Goal: Register for event/course

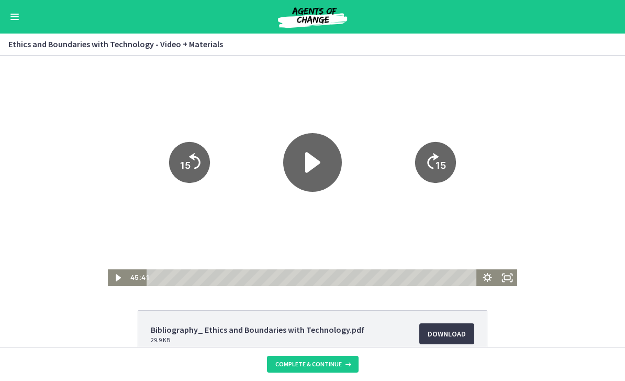
click at [320, 164] on icon "Play Video" at bounding box center [312, 162] width 59 height 59
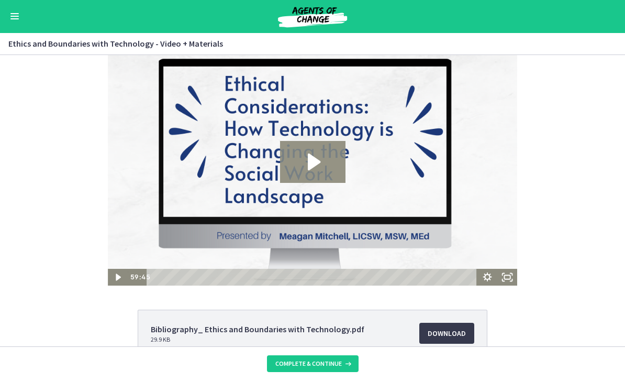
click at [323, 158] on icon "Play Video: ci5qjkddepg9edg061p0.mp4" at bounding box center [312, 162] width 65 height 42
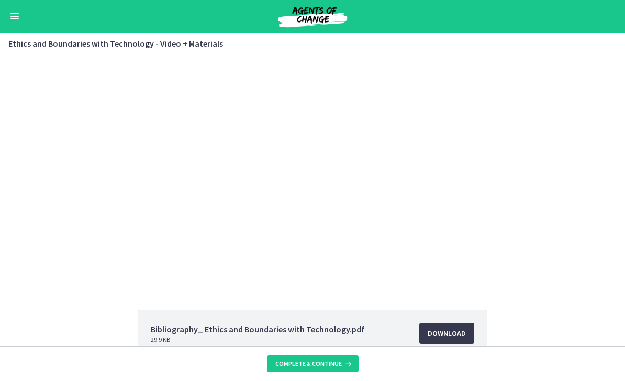
click at [231, 149] on div at bounding box center [313, 170] width 410 height 230
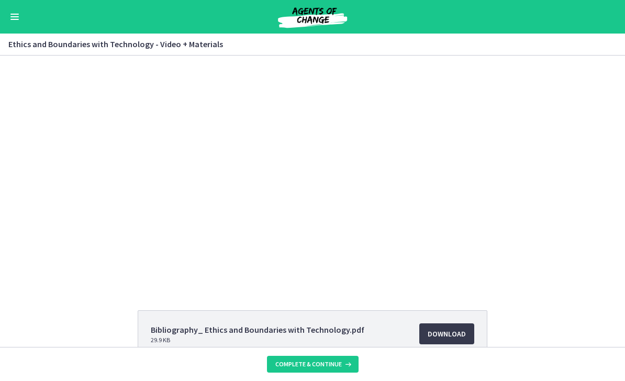
click at [281, 169] on div at bounding box center [313, 171] width 410 height 230
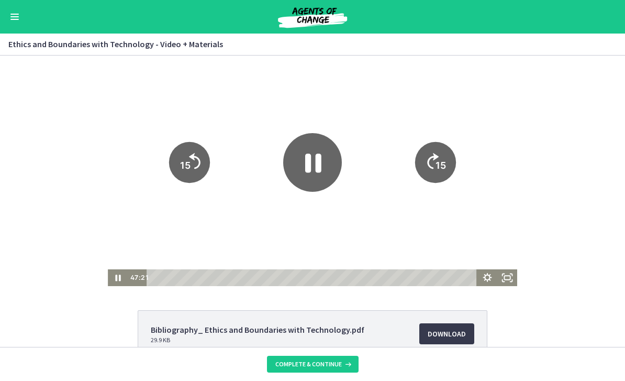
click at [304, 157] on icon "Pause" at bounding box center [312, 162] width 59 height 59
click at [312, 155] on icon "Play Video" at bounding box center [312, 162] width 59 height 59
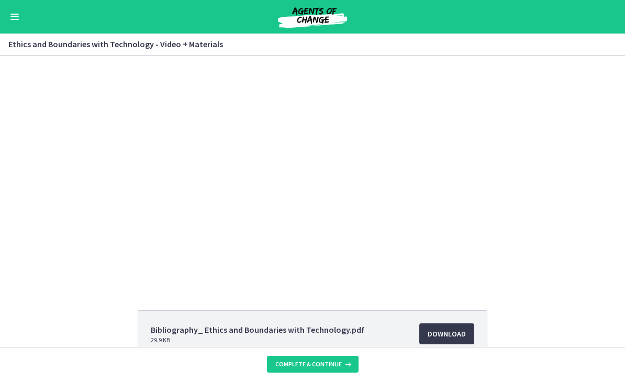
click at [182, 186] on div at bounding box center [313, 171] width 410 height 230
click at [543, 164] on div "Tap for sound @keyframes VOLUME_SMALL_WAVE_FLASH { 0% { opacity: 0; } 33% { opa…" at bounding box center [312, 171] width 625 height 230
click at [153, 140] on div at bounding box center [313, 171] width 410 height 230
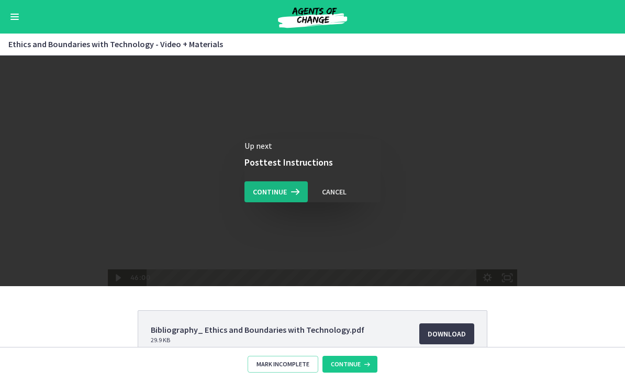
click at [278, 189] on span "Continue" at bounding box center [270, 191] width 34 height 13
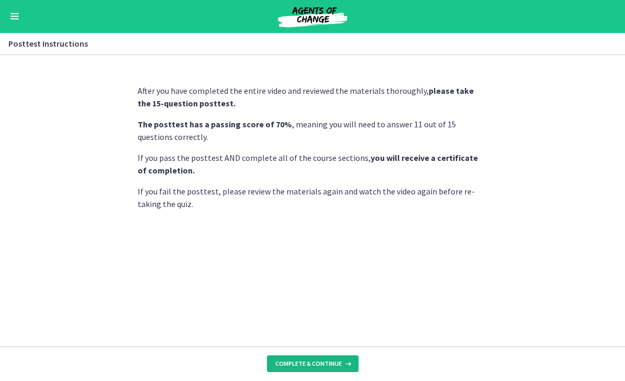
click at [295, 365] on span "Complete & continue" at bounding box center [309, 364] width 67 height 8
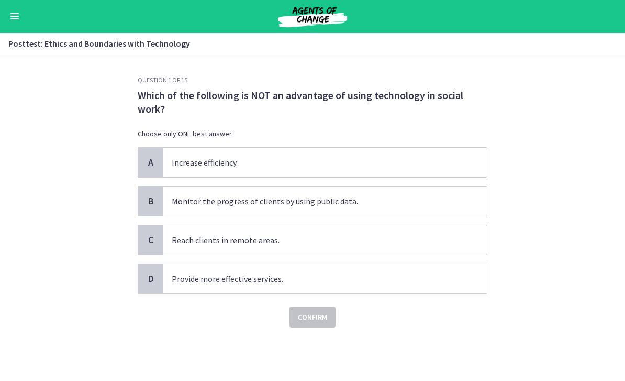
click at [47, 156] on section "Question 1 of 15 Which of the following is NOT an advantage of using technology…" at bounding box center [312, 218] width 625 height 325
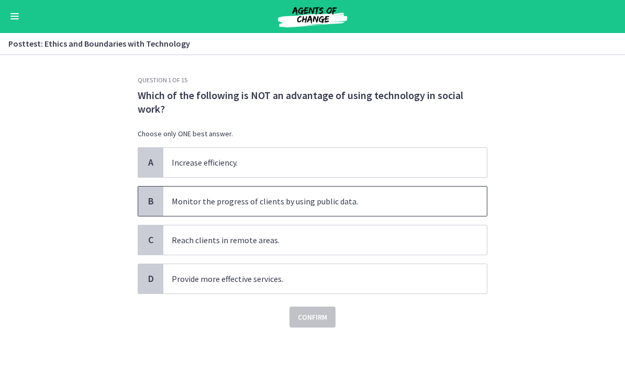
click at [202, 204] on p "Monitor the progress of clients by using public data." at bounding box center [315, 201] width 286 height 13
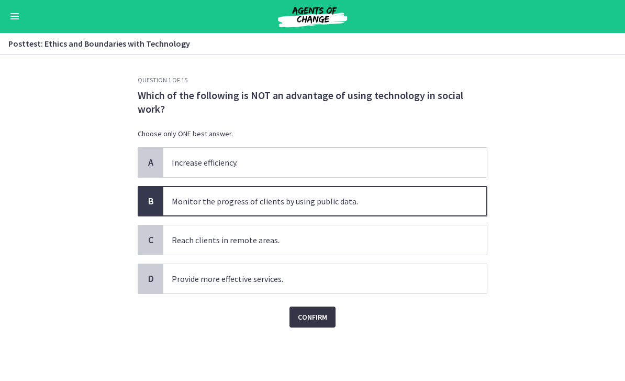
click at [304, 316] on span "Confirm" at bounding box center [312, 317] width 29 height 13
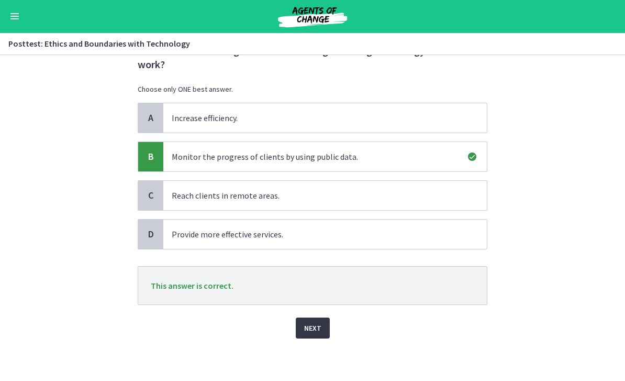
scroll to position [45, 0]
click at [302, 324] on button "Next" at bounding box center [313, 328] width 34 height 21
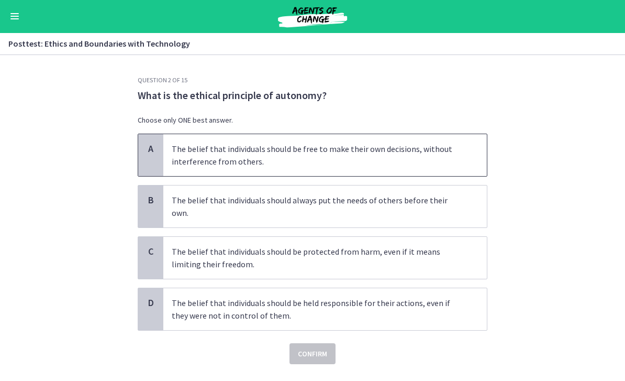
click at [152, 148] on span "A" at bounding box center [151, 149] width 13 height 13
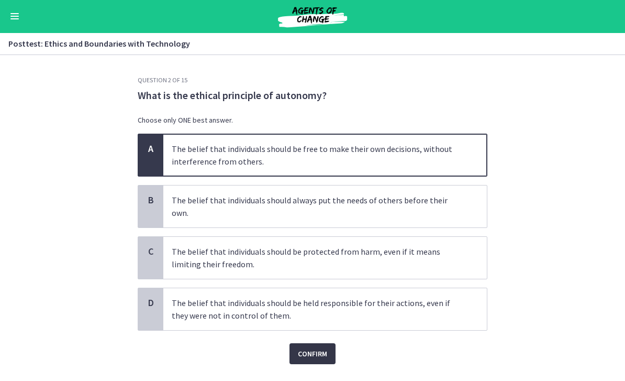
click at [312, 348] on span "Confirm" at bounding box center [312, 354] width 29 height 13
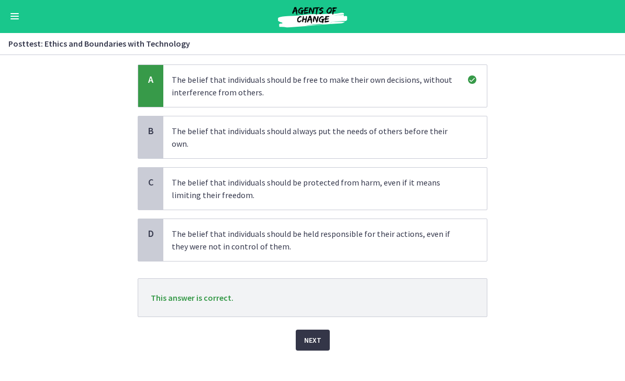
scroll to position [69, 0]
click at [310, 335] on span "Next" at bounding box center [312, 341] width 17 height 13
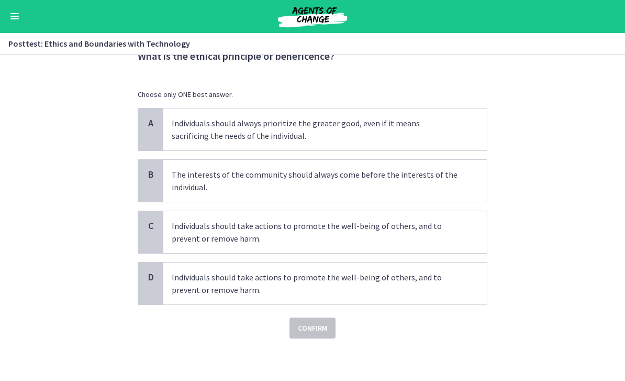
scroll to position [0, 0]
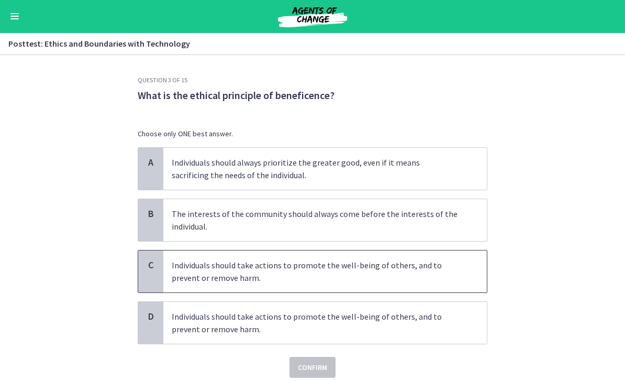
click at [192, 273] on p "Individuals should take actions to promote the well-being of others, and to pre…" at bounding box center [315, 271] width 286 height 25
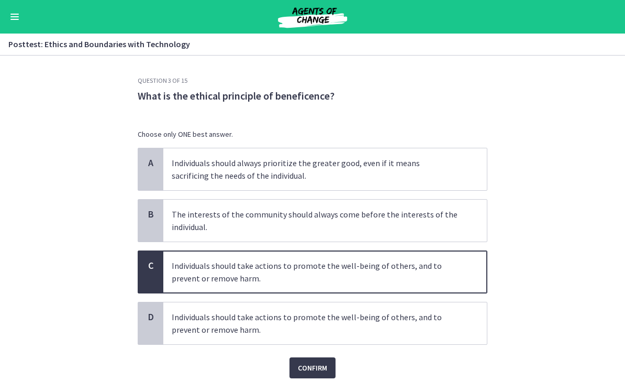
click at [75, 223] on section "Question 3 of 15 What is the ethical principle of beneficence? Choose only ONE …" at bounding box center [312, 218] width 625 height 325
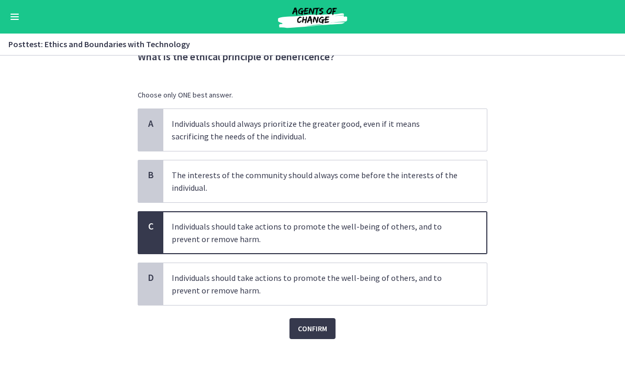
scroll to position [39, 0]
click at [315, 334] on span "Confirm" at bounding box center [312, 328] width 29 height 13
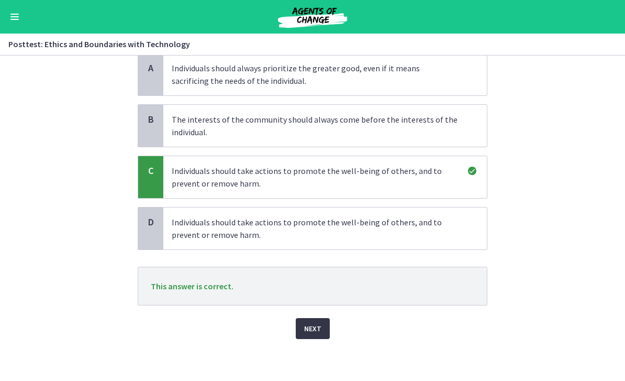
scroll to position [95, 0]
click at [317, 333] on span "Next" at bounding box center [312, 328] width 17 height 13
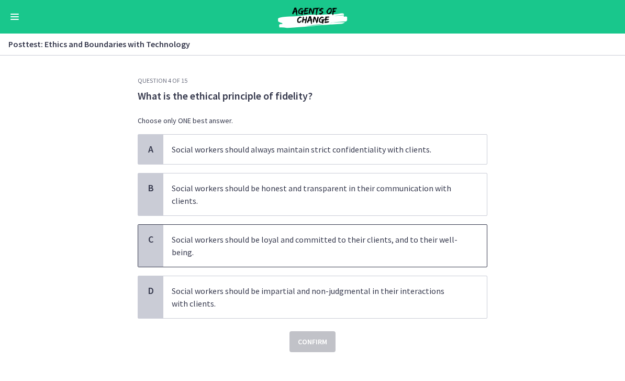
click at [240, 251] on p "Social workers should be loyal and committed to their clients, and to their wel…" at bounding box center [315, 245] width 286 height 25
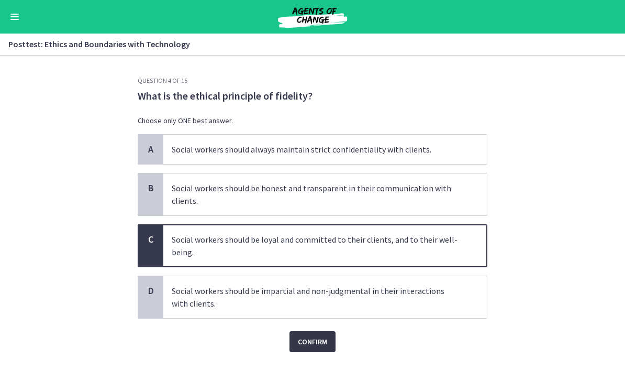
click at [312, 342] on span "Confirm" at bounding box center [312, 341] width 29 height 13
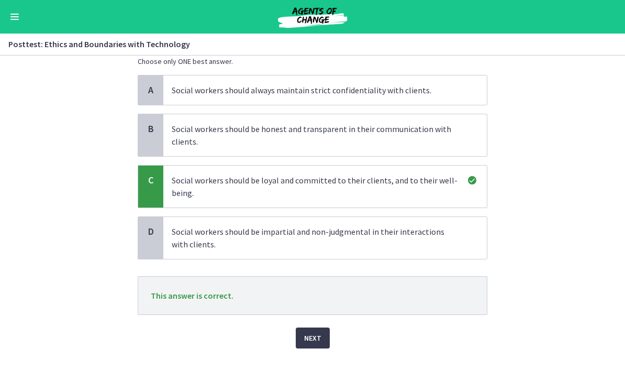
scroll to position [60, 0]
click at [312, 338] on span "Next" at bounding box center [312, 337] width 17 height 13
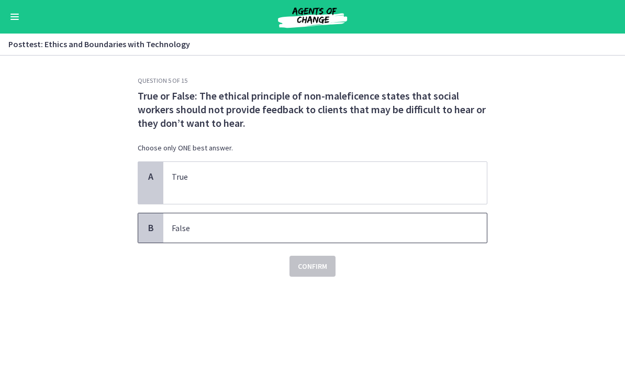
click at [192, 228] on p "False" at bounding box center [315, 228] width 286 height 13
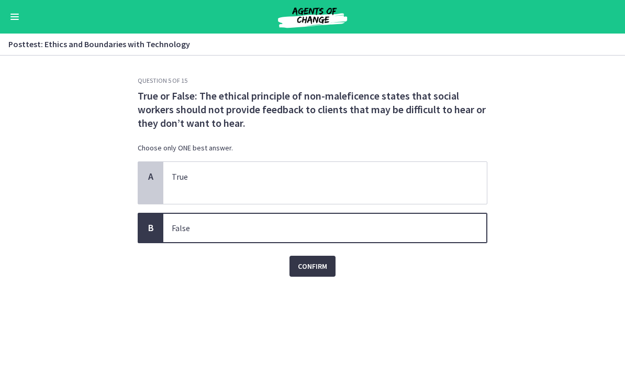
click at [305, 263] on span "Confirm" at bounding box center [312, 266] width 29 height 13
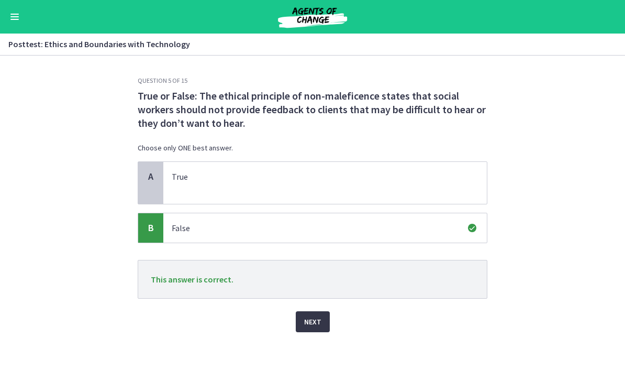
click at [312, 326] on span "Next" at bounding box center [312, 321] width 17 height 13
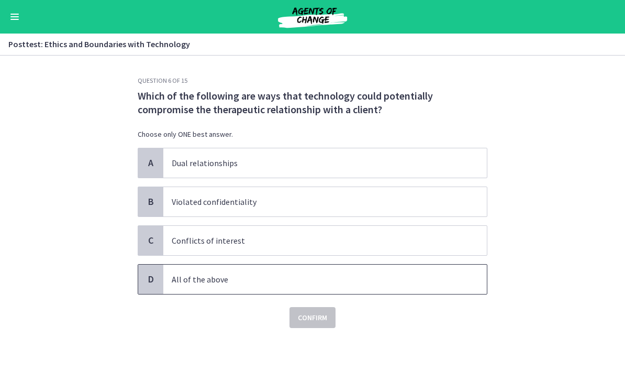
click at [167, 280] on span "All of the above" at bounding box center [325, 279] width 324 height 29
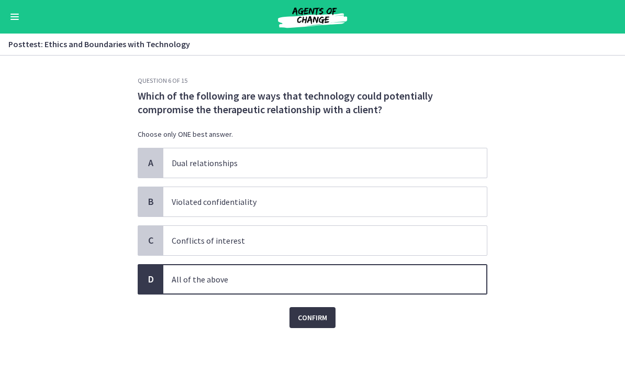
click at [318, 317] on span "Confirm" at bounding box center [312, 317] width 29 height 13
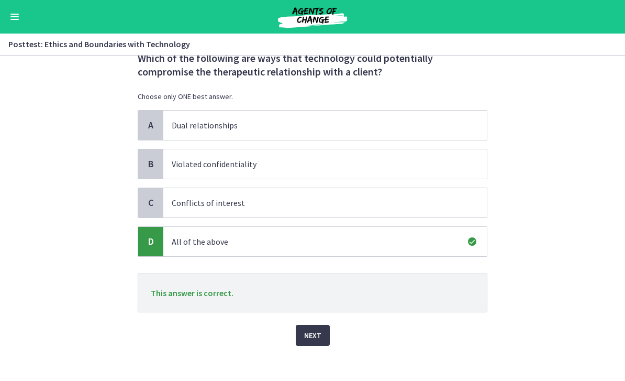
scroll to position [39, 0]
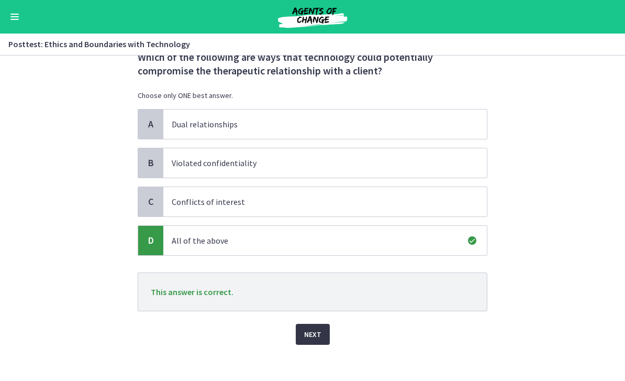
click at [312, 336] on span "Next" at bounding box center [312, 334] width 17 height 13
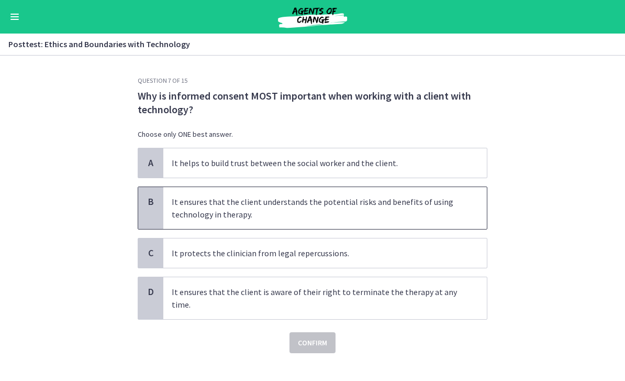
click at [153, 205] on span "B" at bounding box center [151, 201] width 13 height 13
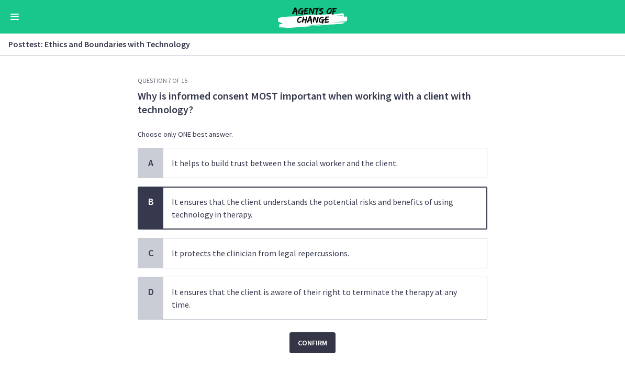
click at [308, 344] on span "Confirm" at bounding box center [312, 342] width 29 height 13
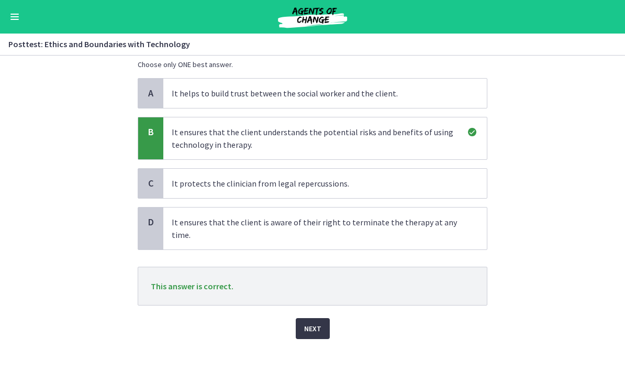
scroll to position [70, 0]
click at [315, 326] on span "Next" at bounding box center [312, 328] width 17 height 13
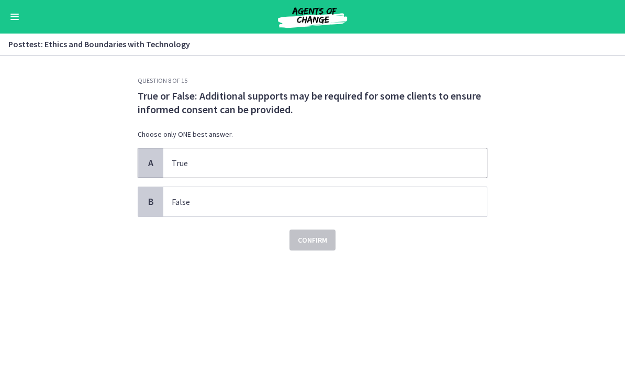
click at [172, 159] on p "True" at bounding box center [315, 163] width 286 height 13
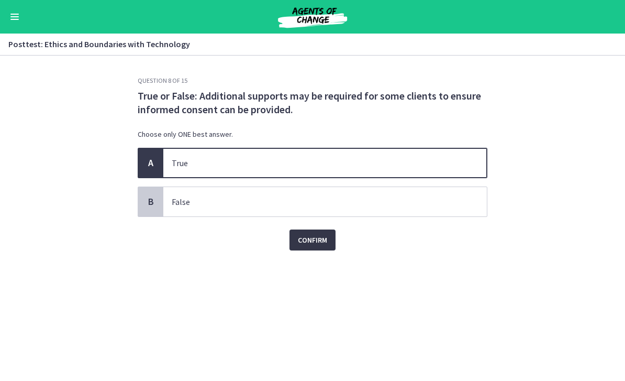
click at [315, 240] on span "Confirm" at bounding box center [312, 240] width 29 height 13
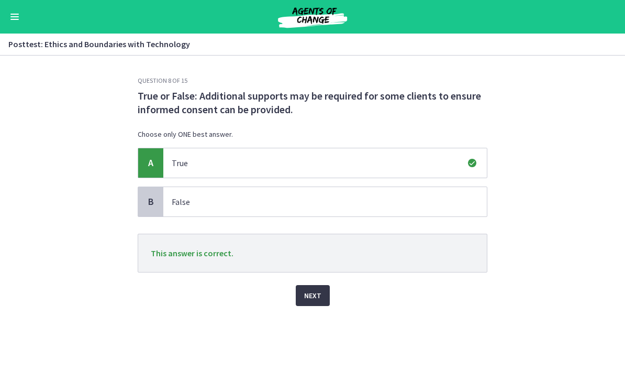
click at [314, 299] on span "Next" at bounding box center [312, 295] width 17 height 13
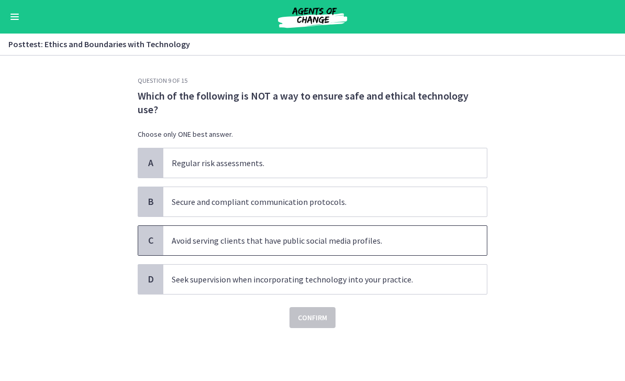
click at [168, 244] on span "Avoid serving clients that have public social media profiles." at bounding box center [325, 240] width 324 height 29
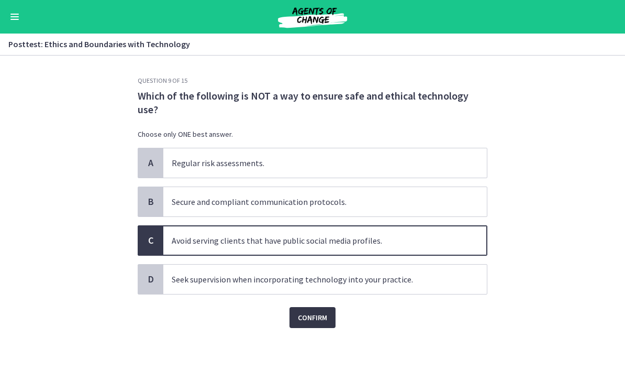
click at [325, 318] on span "Confirm" at bounding box center [312, 317] width 29 height 13
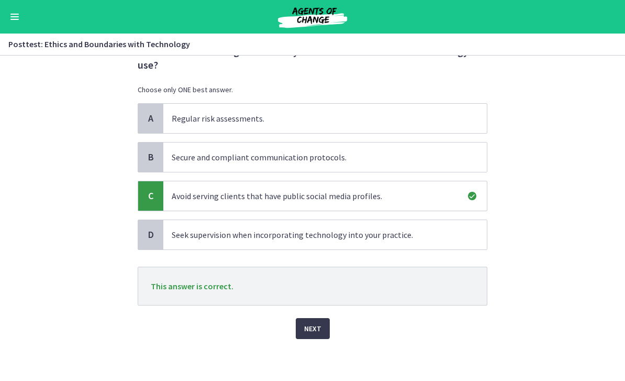
scroll to position [45, 0]
click at [315, 327] on span "Next" at bounding box center [312, 328] width 17 height 13
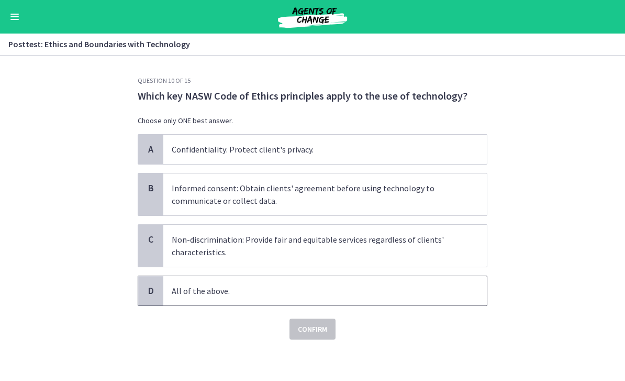
click at [202, 292] on p "All of the above." at bounding box center [315, 290] width 286 height 13
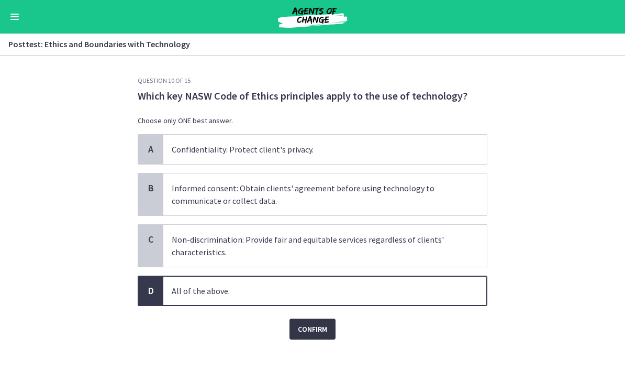
click at [322, 333] on span "Confirm" at bounding box center [312, 329] width 29 height 13
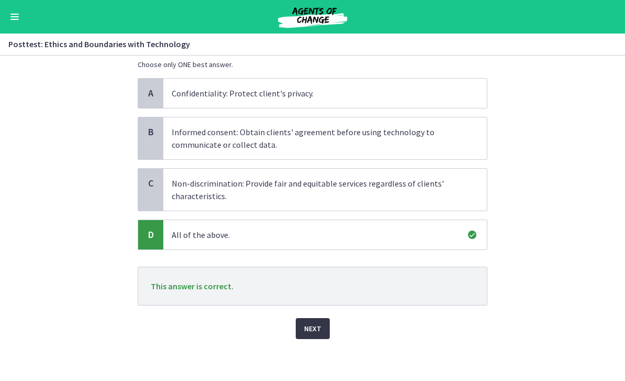
scroll to position [56, 0]
click at [309, 331] on span "Next" at bounding box center [312, 328] width 17 height 13
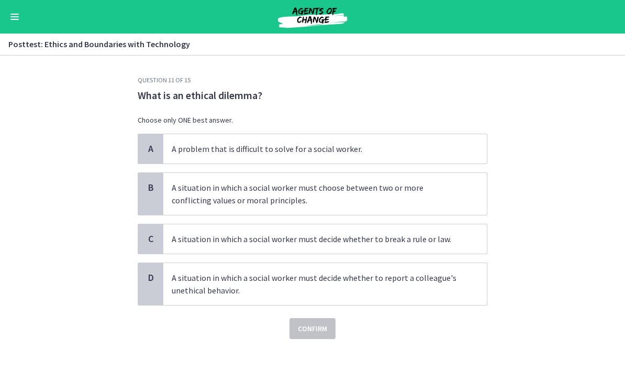
scroll to position [0, 0]
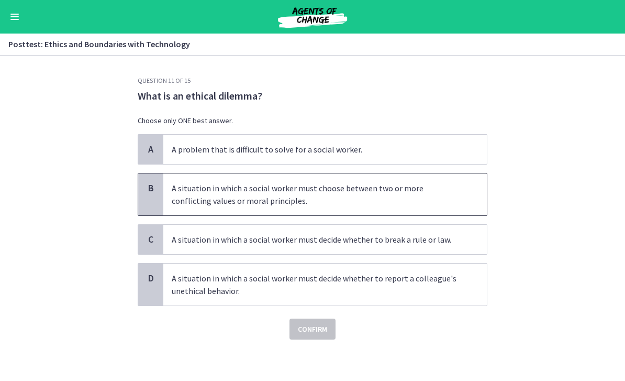
click at [293, 195] on p "A situation in which a social worker must choose between two or more conflictin…" at bounding box center [315, 194] width 286 height 25
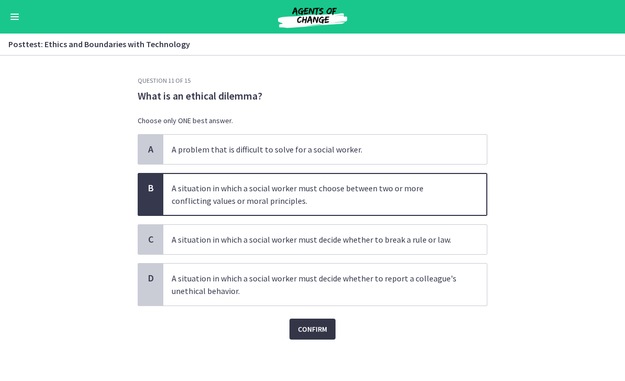
click at [331, 333] on button "Confirm" at bounding box center [313, 328] width 46 height 21
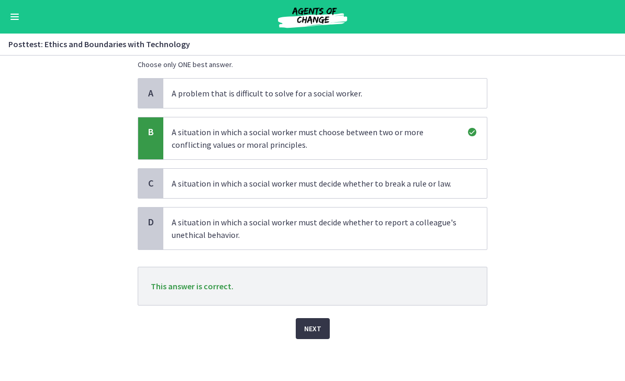
scroll to position [56, 0]
click at [315, 324] on span "Next" at bounding box center [312, 328] width 17 height 13
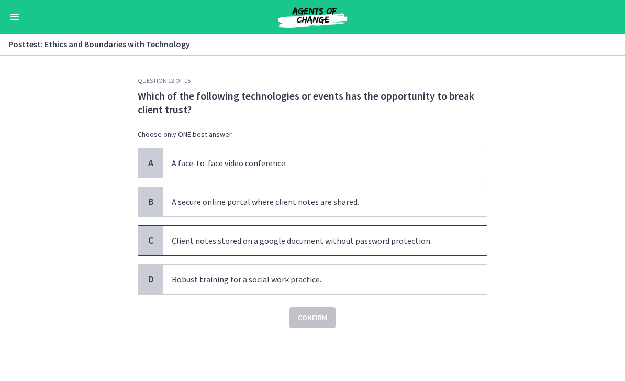
click at [452, 243] on p "Client notes stored on a google document without password protection." at bounding box center [315, 240] width 286 height 13
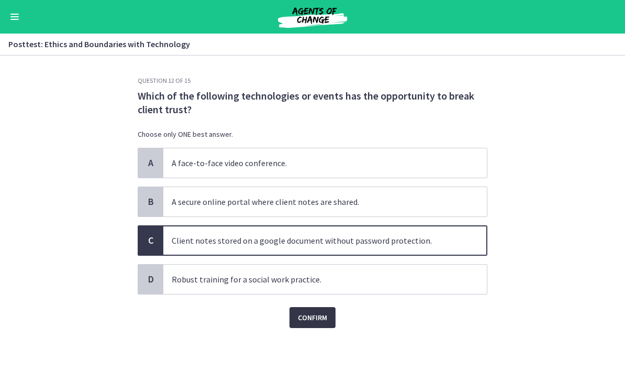
click at [326, 323] on span "Confirm" at bounding box center [312, 317] width 29 height 13
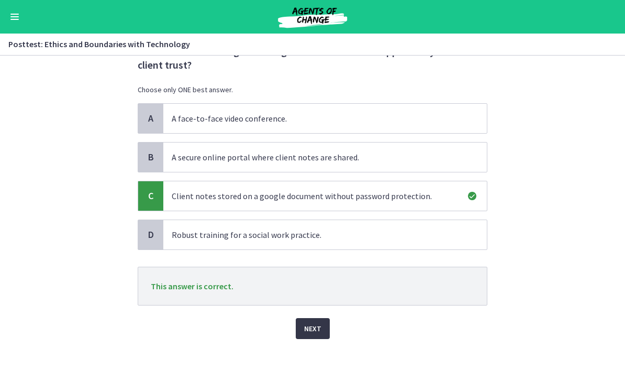
scroll to position [45, 0]
click at [317, 330] on span "Next" at bounding box center [312, 328] width 17 height 13
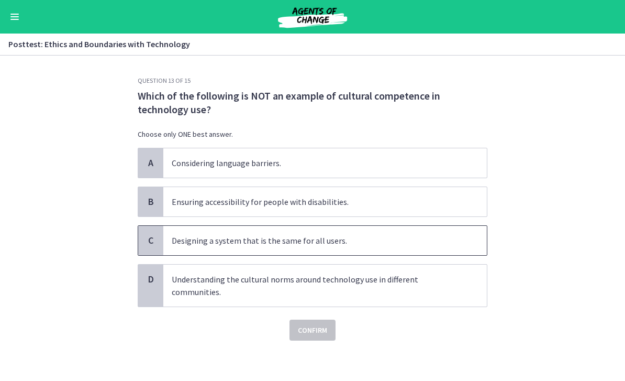
click at [410, 243] on p "Designing a system that is the same for all users." at bounding box center [315, 240] width 286 height 13
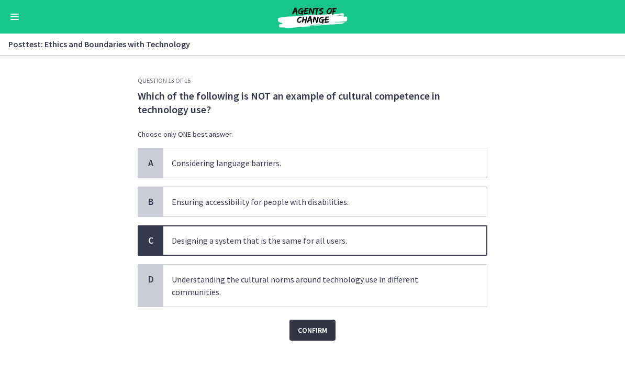
click at [324, 329] on span "Confirm" at bounding box center [312, 330] width 29 height 13
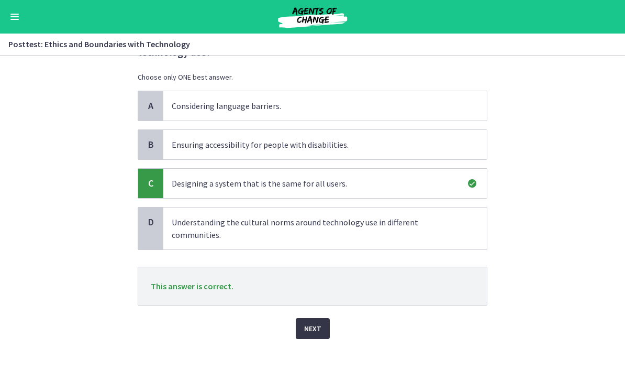
scroll to position [57, 0]
click at [320, 329] on span "Next" at bounding box center [312, 328] width 17 height 13
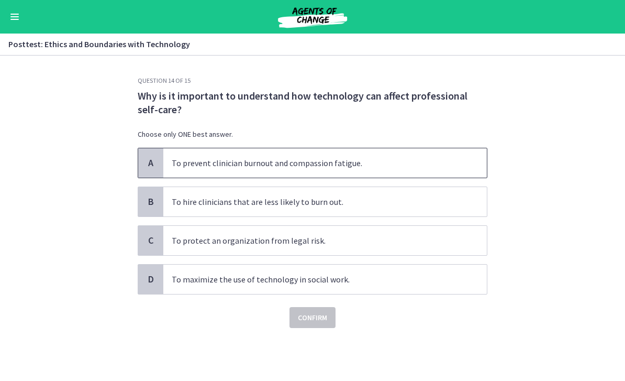
click at [404, 169] on p "To prevent clinician burnout and compassion fatigue." at bounding box center [315, 163] width 286 height 13
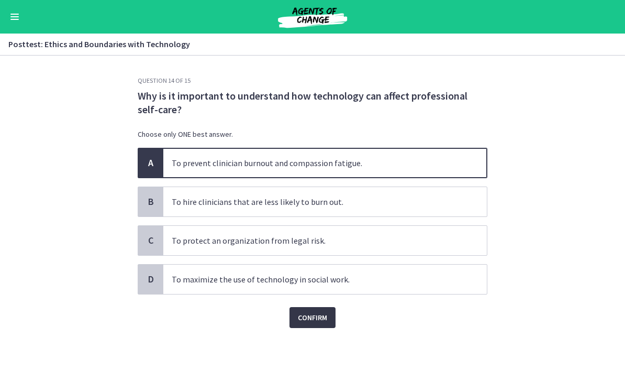
click at [322, 321] on span "Confirm" at bounding box center [312, 317] width 29 height 13
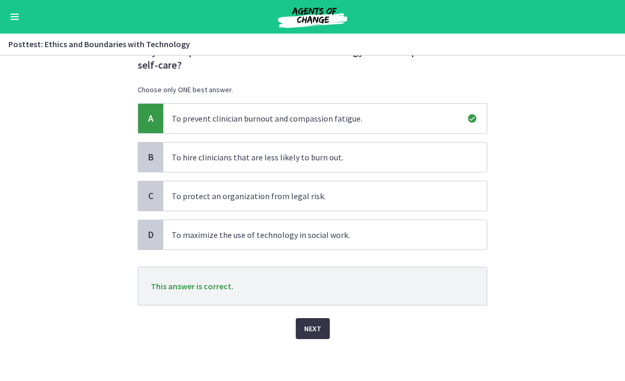
scroll to position [45, 0]
click at [321, 334] on span "Next" at bounding box center [312, 328] width 17 height 13
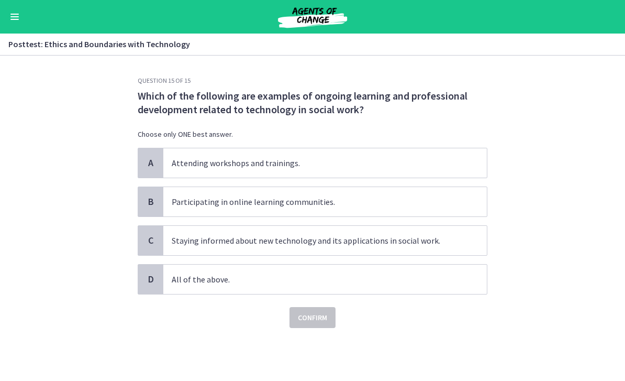
scroll to position [0, 0]
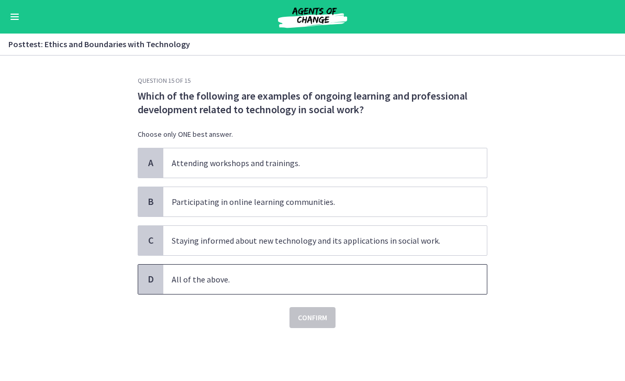
click at [195, 284] on p "All of the above." at bounding box center [315, 279] width 286 height 13
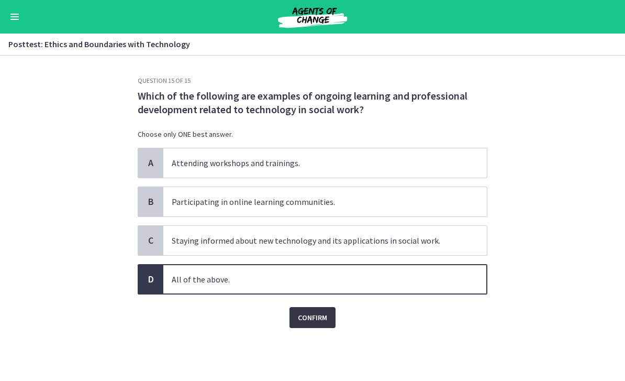
click at [314, 326] on button "Confirm" at bounding box center [313, 317] width 46 height 21
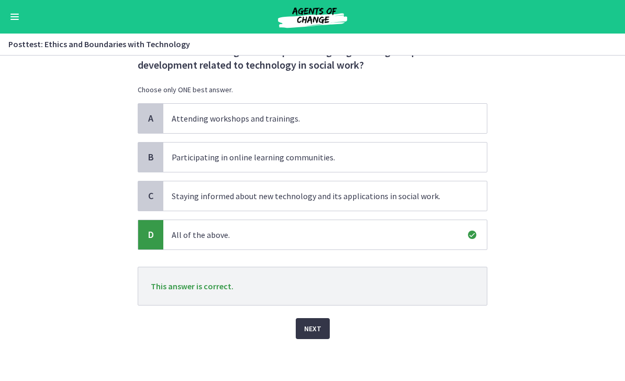
scroll to position [45, 0]
click at [324, 333] on button "Next" at bounding box center [313, 328] width 34 height 21
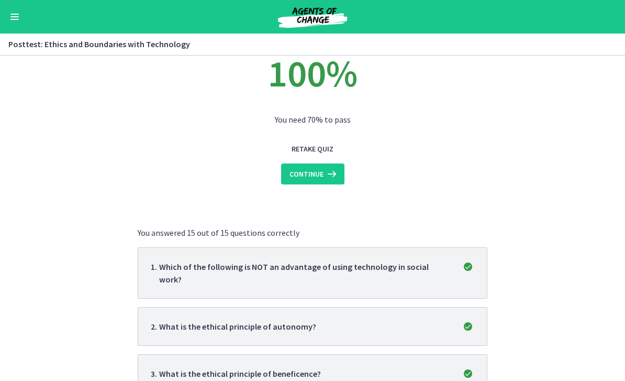
scroll to position [65, 0]
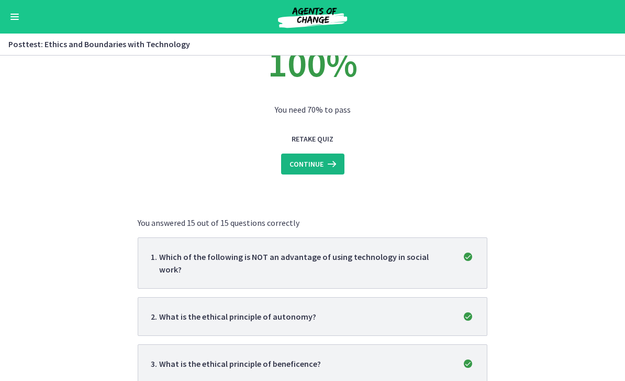
click at [331, 170] on button "Continue" at bounding box center [312, 163] width 63 height 21
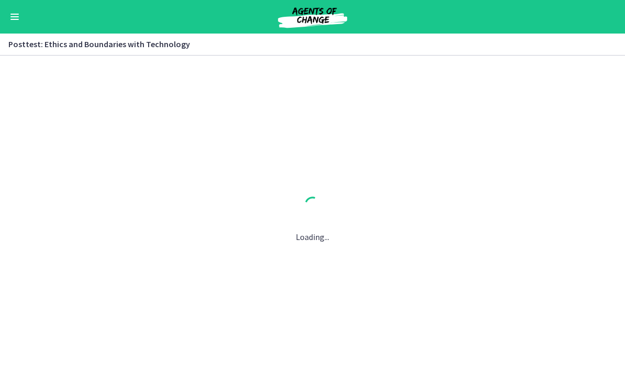
scroll to position [0, 0]
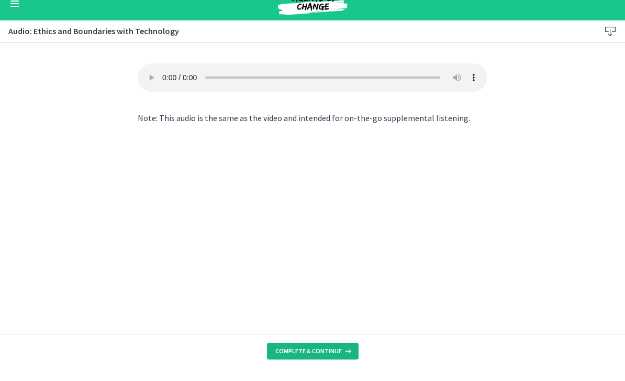
click at [333, 357] on button "Complete & continue" at bounding box center [313, 364] width 92 height 17
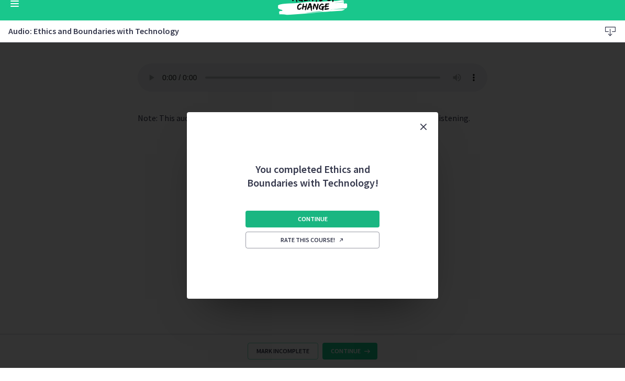
click at [356, 224] on button "Continue" at bounding box center [313, 232] width 134 height 17
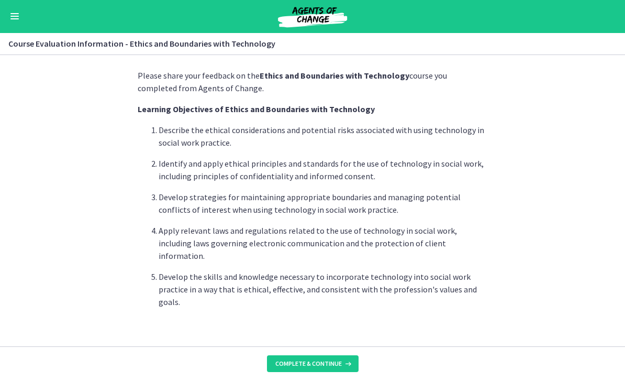
scroll to position [15, 0]
click at [303, 361] on span "Complete & continue" at bounding box center [309, 364] width 67 height 8
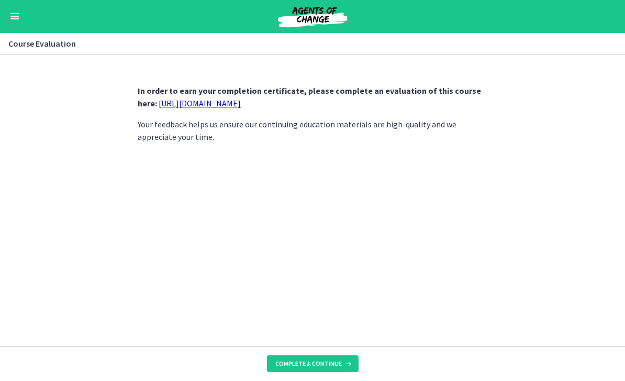
click at [203, 105] on link "https://forms.gle/UxaQBDSPwsdcMket5" at bounding box center [200, 103] width 82 height 10
